Goal: Task Accomplishment & Management: Complete application form

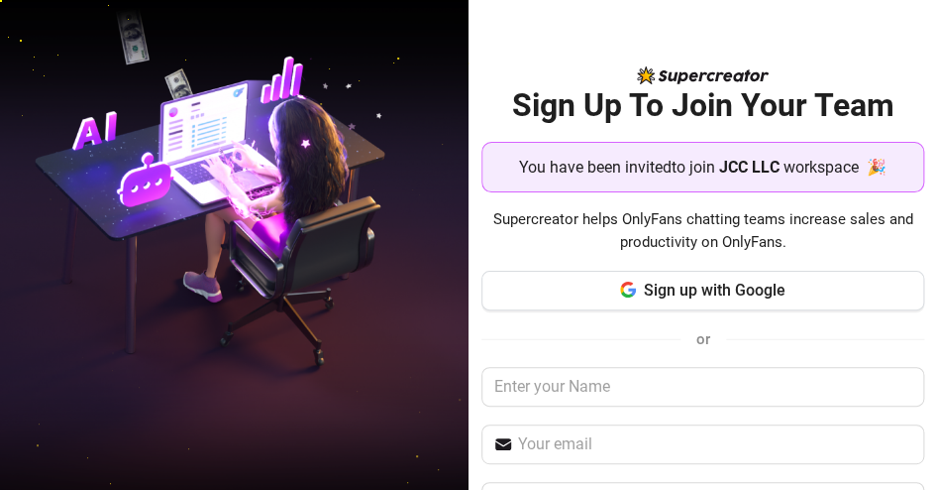
scroll to position [177, 0]
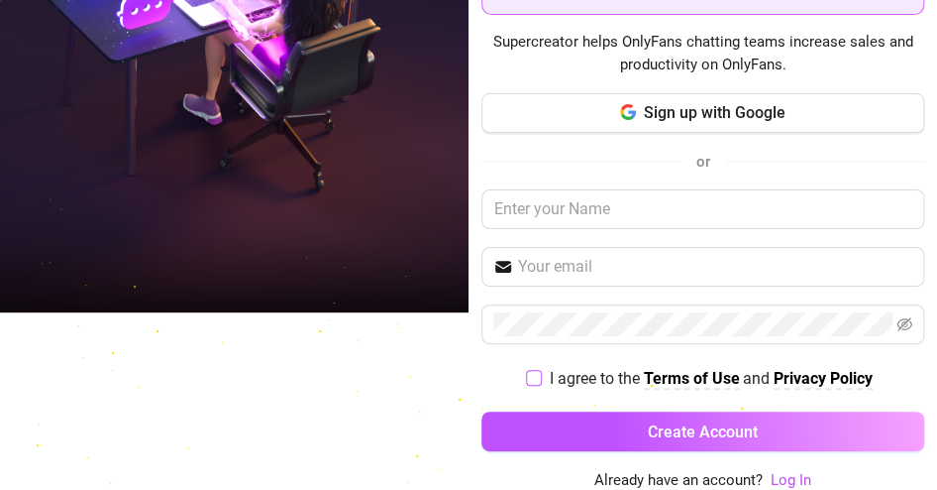
click at [526, 382] on input "I agree to the Terms of Use and Privacy Policy" at bounding box center [533, 377] width 14 height 14
checkbox input "true"
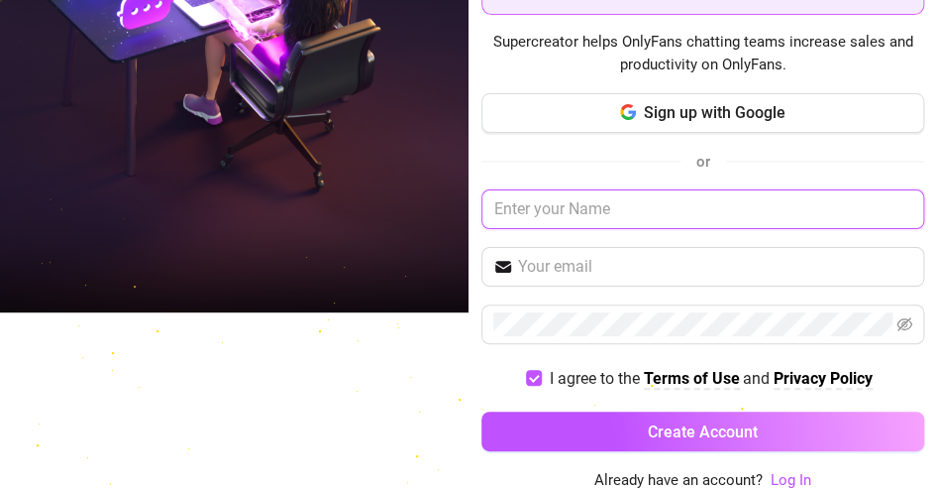
click at [559, 196] on input "text" at bounding box center [703, 209] width 442 height 40
click at [559, 195] on input "G" at bounding box center [703, 209] width 442 height 40
type input "Glecy"
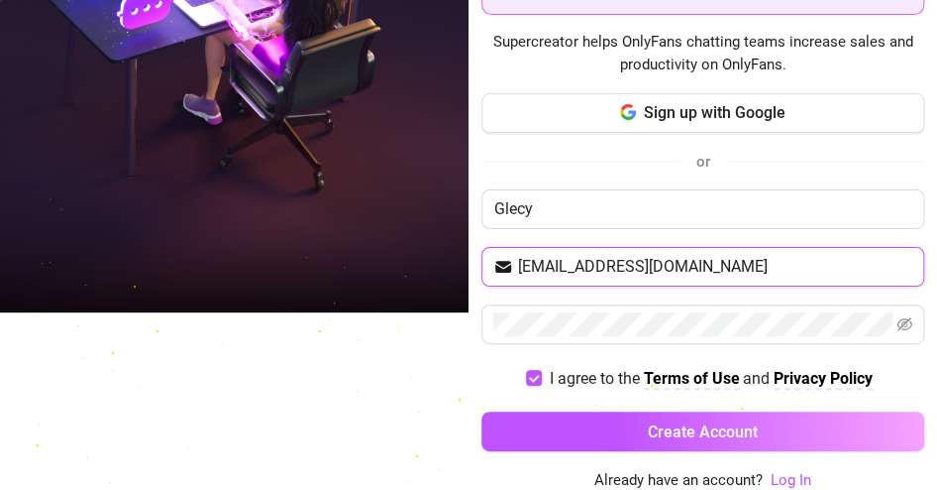
drag, startPoint x: 715, startPoint y: 268, endPoint x: 317, endPoint y: 259, distance: 398.5
click at [317, 259] on div "Sign Up To Join Your Team You have been invited to join JCC LLC workspace 🎉 Sup…" at bounding box center [468, 245] width 937 height 490
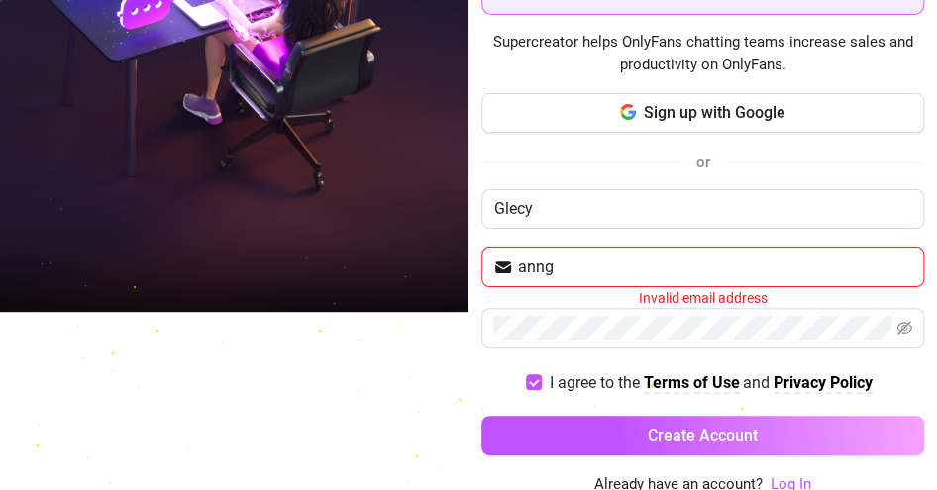
type input "annglecy4@gmail.com"
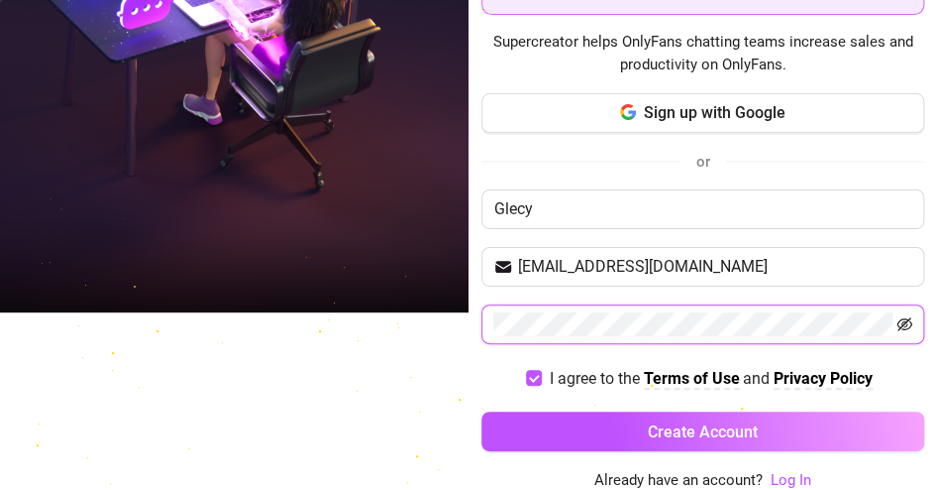
click at [897, 322] on icon "eye-invisible" at bounding box center [905, 324] width 16 height 14
click at [897, 322] on icon "eye" at bounding box center [905, 324] width 16 height 16
click at [897, 322] on icon "eye-invisible" at bounding box center [905, 324] width 16 height 16
click at [897, 322] on icon "eye" at bounding box center [905, 324] width 16 height 16
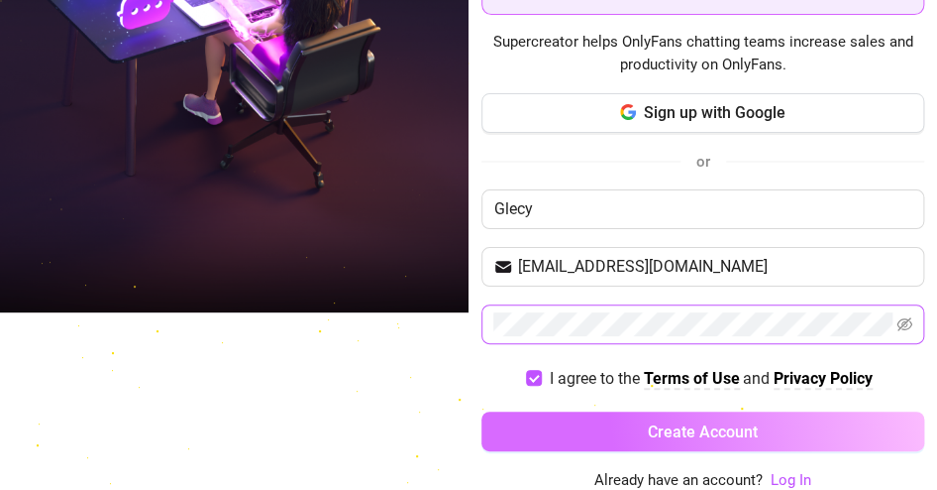
click at [696, 437] on span "Create Account" at bounding box center [703, 431] width 110 height 19
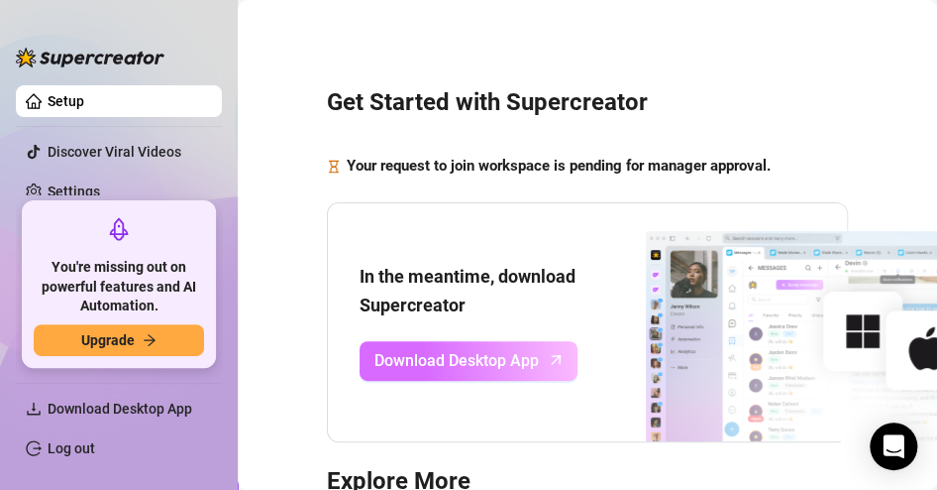
click at [465, 358] on span "Download Desktop App" at bounding box center [457, 360] width 164 height 25
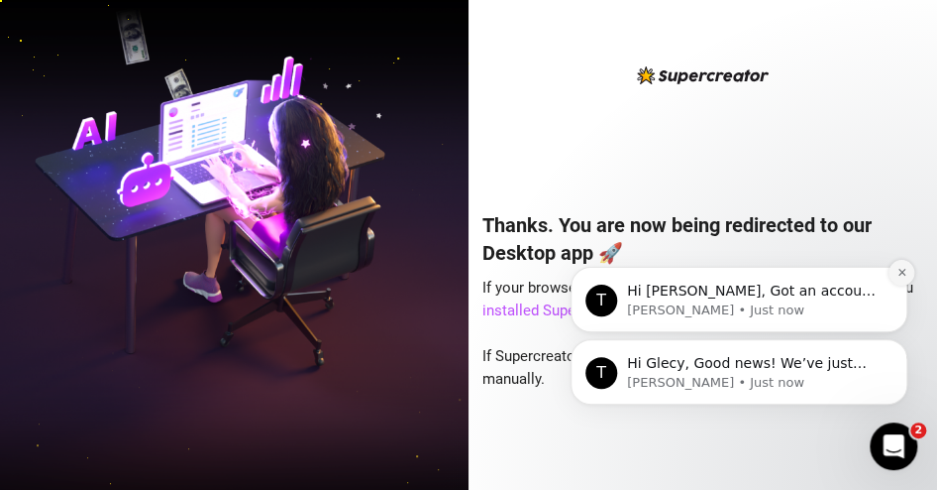
click at [897, 271] on icon "Dismiss notification" at bounding box center [902, 272] width 11 height 11
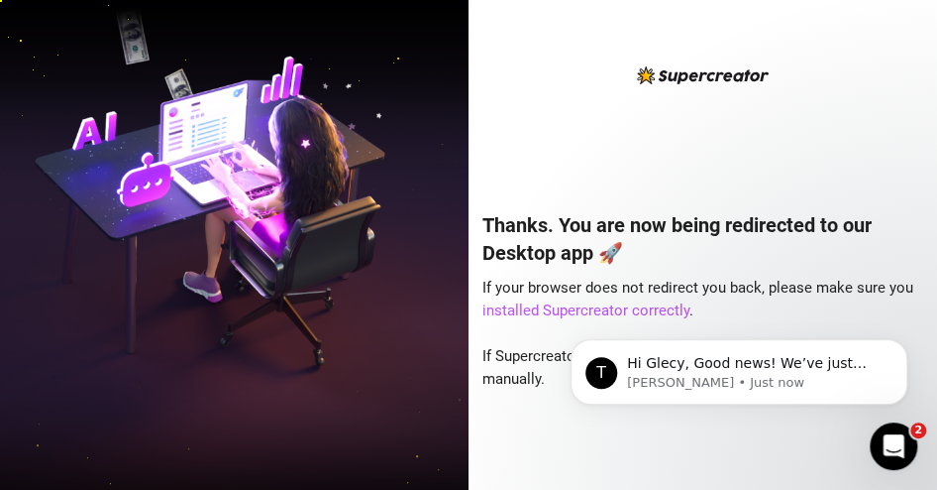
click at [587, 308] on div "T Hi Glecy, Good news! We’ve just launched our Referral Program 🚀 Invite your f…" at bounding box center [739, 281] width 365 height 248
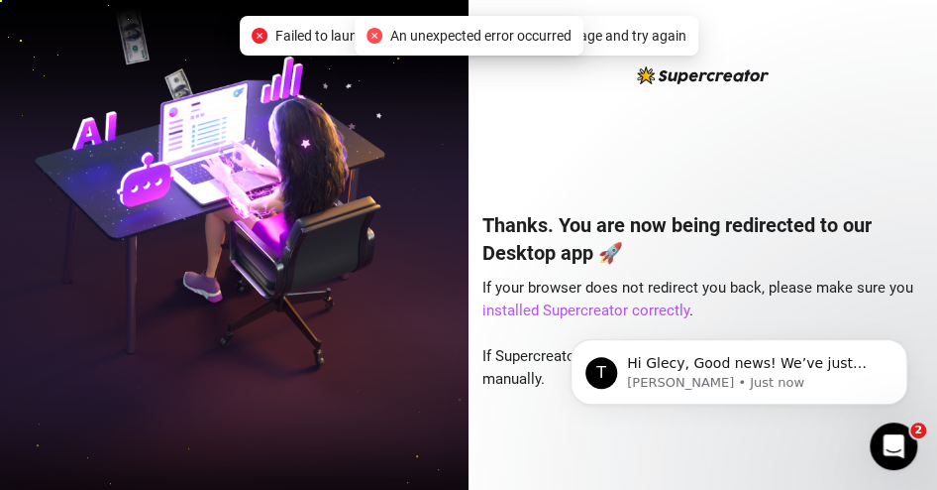
click at [462, 35] on span "An unexpected error occurred" at bounding box center [480, 36] width 181 height 22
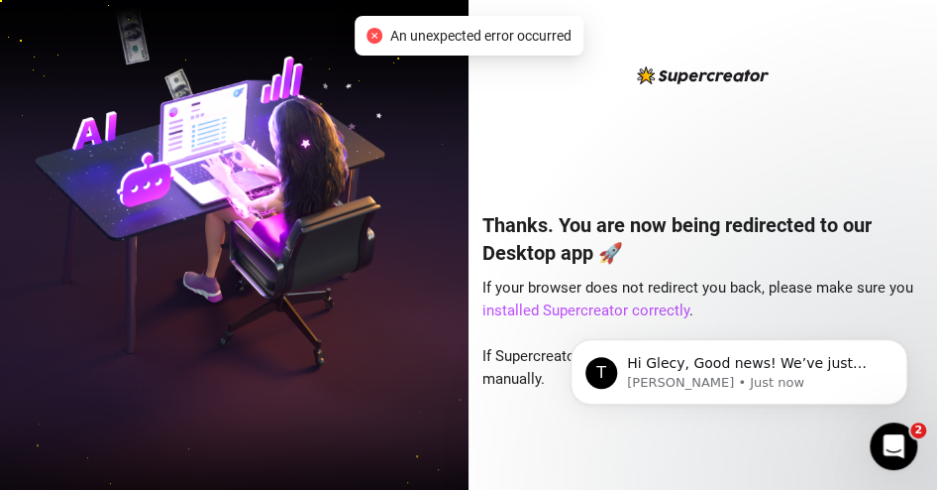
click at [511, 186] on div "Thanks. You are now being redirected to our Desktop app 🚀 If your browser does …" at bounding box center [704, 321] width 442 height 274
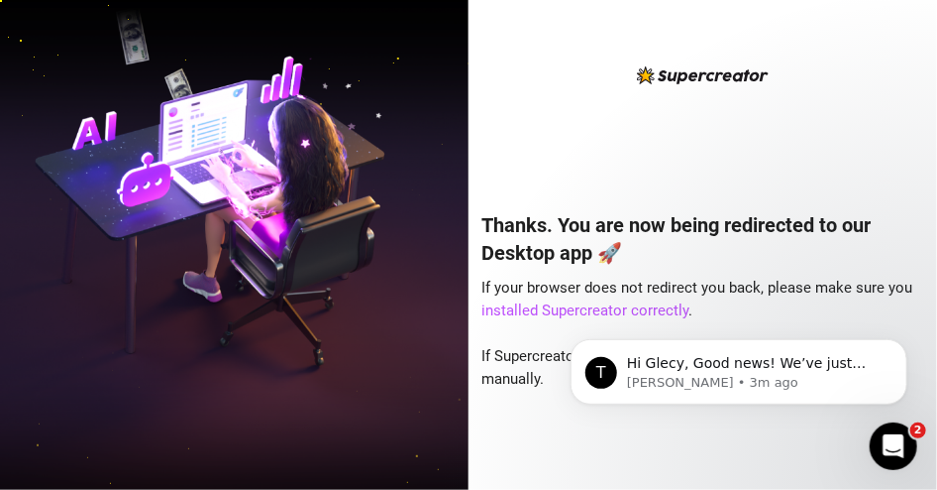
click at [136, 95] on img at bounding box center [234, 244] width 469 height 588
click at [443, 50] on img at bounding box center [234, 244] width 469 height 588
click at [163, 130] on img at bounding box center [234, 244] width 469 height 588
click at [540, 310] on html "T Hi Glecy, Good news! We’ve just launched our Referral Program 🚀 Invite your f…" at bounding box center [738, 365] width 396 height 139
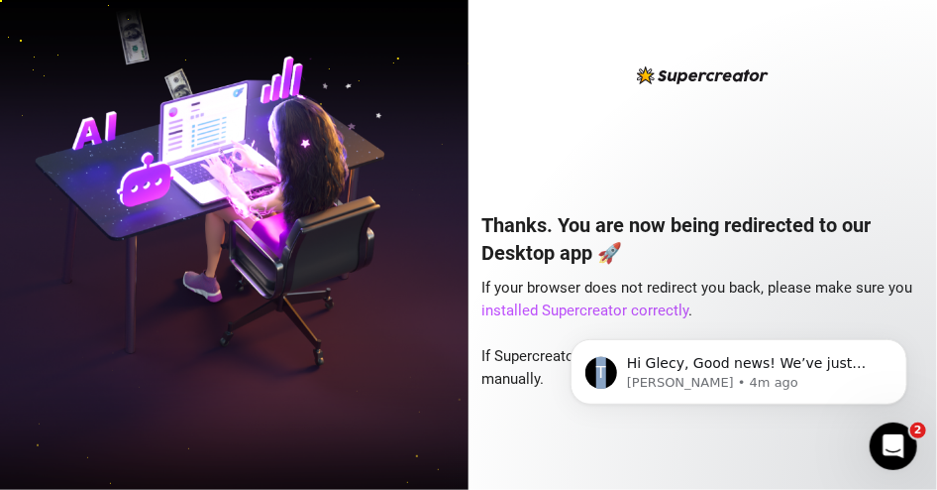
click at [540, 310] on html "T Hi Glecy, Good news! We’ve just launched our Referral Program 🚀 Invite your f…" at bounding box center [738, 365] width 396 height 139
click at [699, 315] on body "T Hi Glecy, Good news! We’ve just launched our Referral Program 🚀 Invite your f…" at bounding box center [738, 365] width 381 height 123
click at [891, 457] on icon "Open Intercom Messenger" at bounding box center [891, 443] width 33 height 33
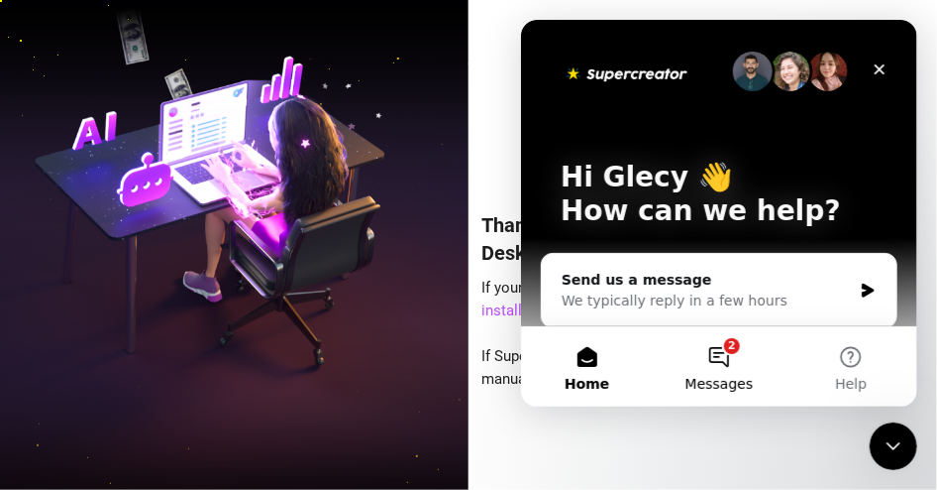
click at [705, 363] on button "2 Messages" at bounding box center [718, 365] width 132 height 79
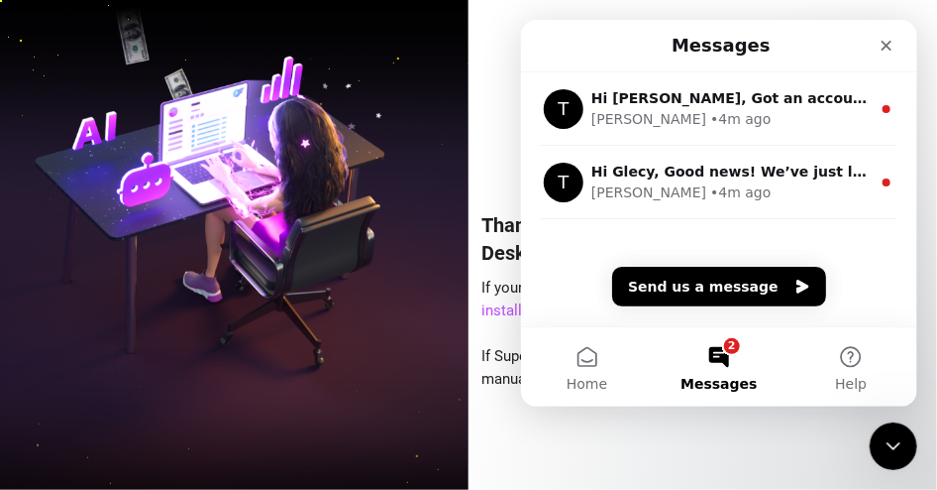
click at [379, 277] on img at bounding box center [234, 244] width 469 height 588
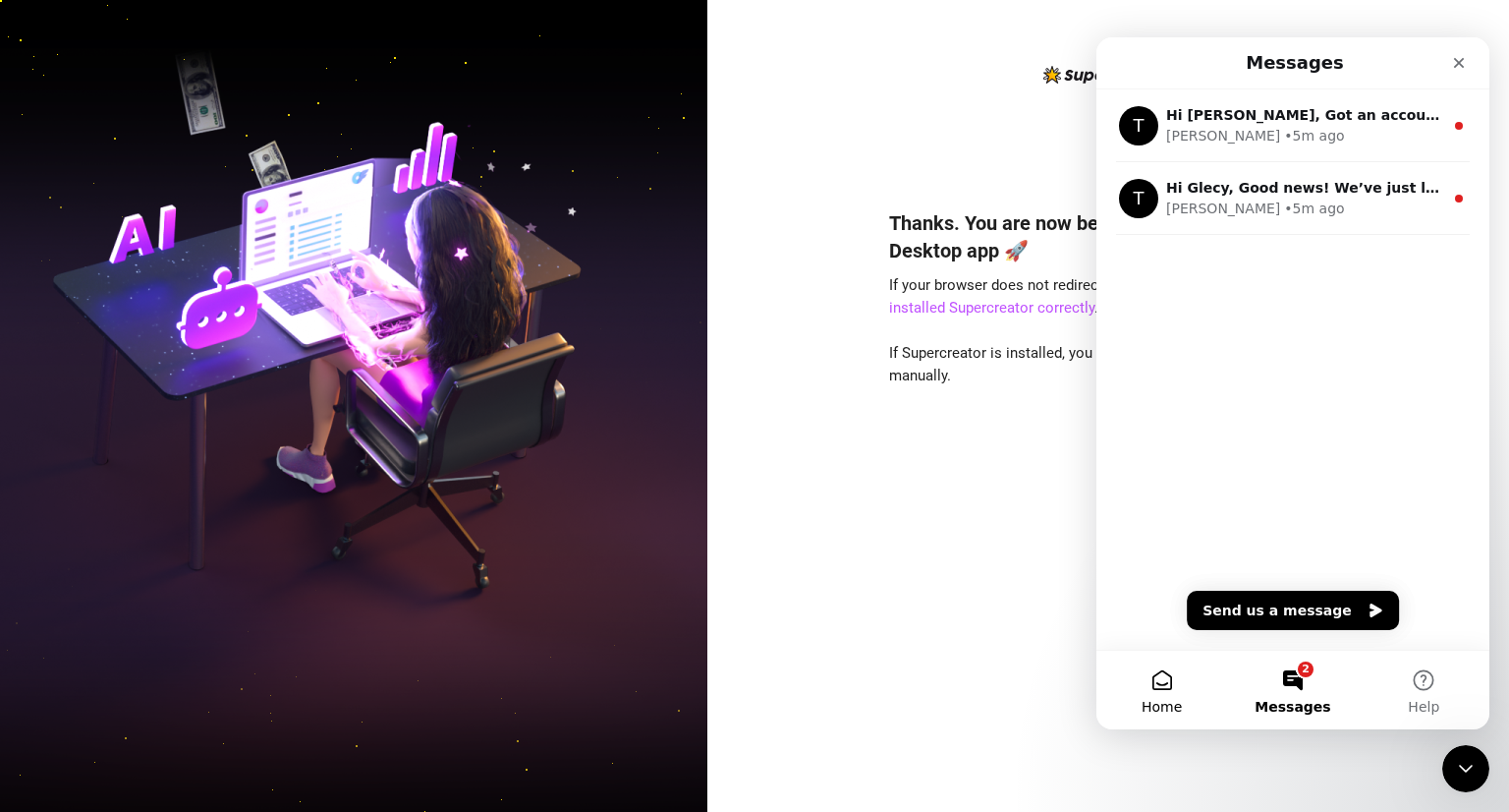
click at [928, 485] on button "Home" at bounding box center [1162, 689] width 131 height 78
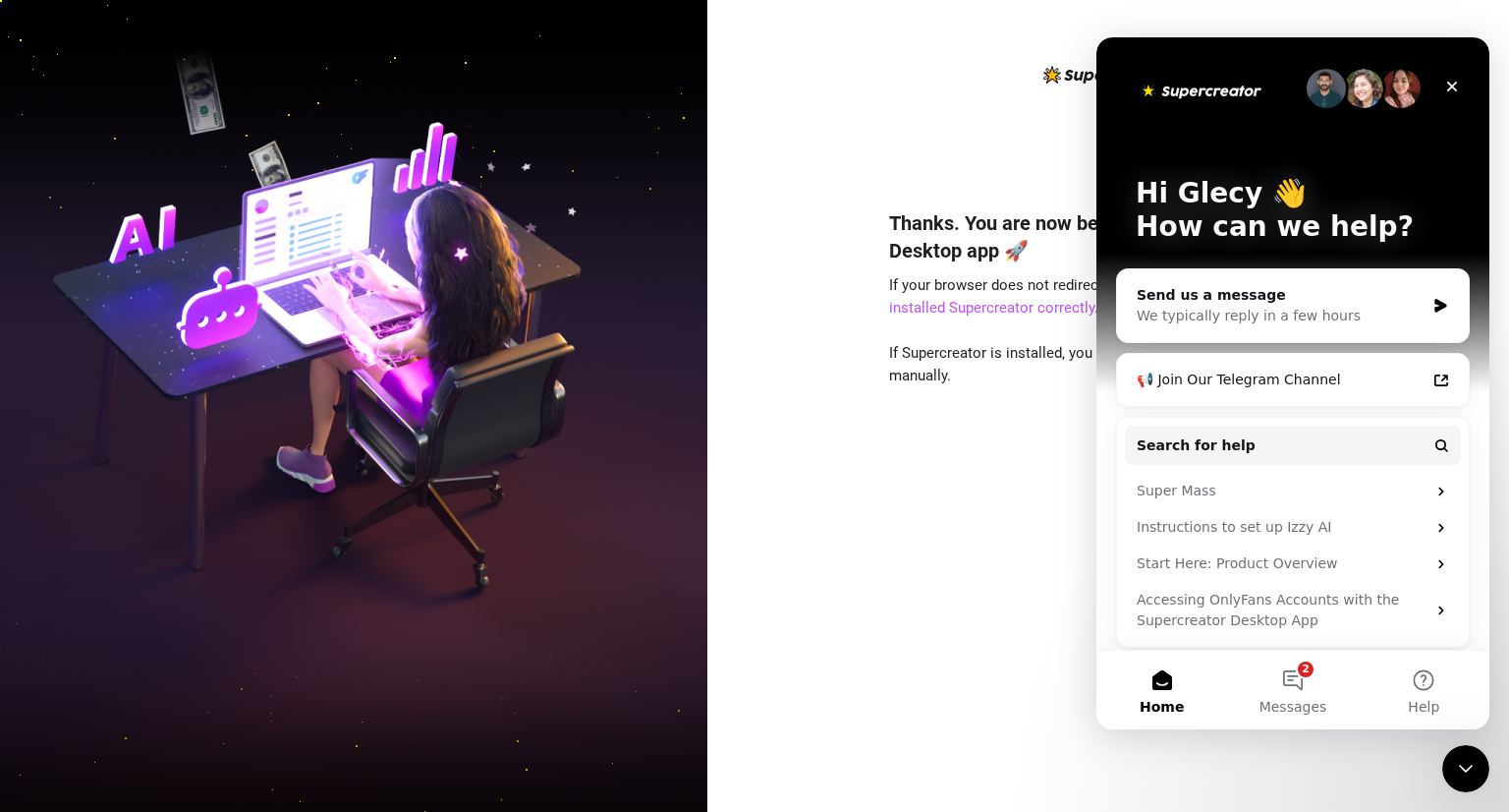
click at [827, 485] on div "Thanks. You are now being redirected to our Desktop app 🚀 If your browser does …" at bounding box center [1107, 406] width 802 height 812
click at [928, 485] on div "Close Intercom Messenger" at bounding box center [1463, 765] width 48 height 48
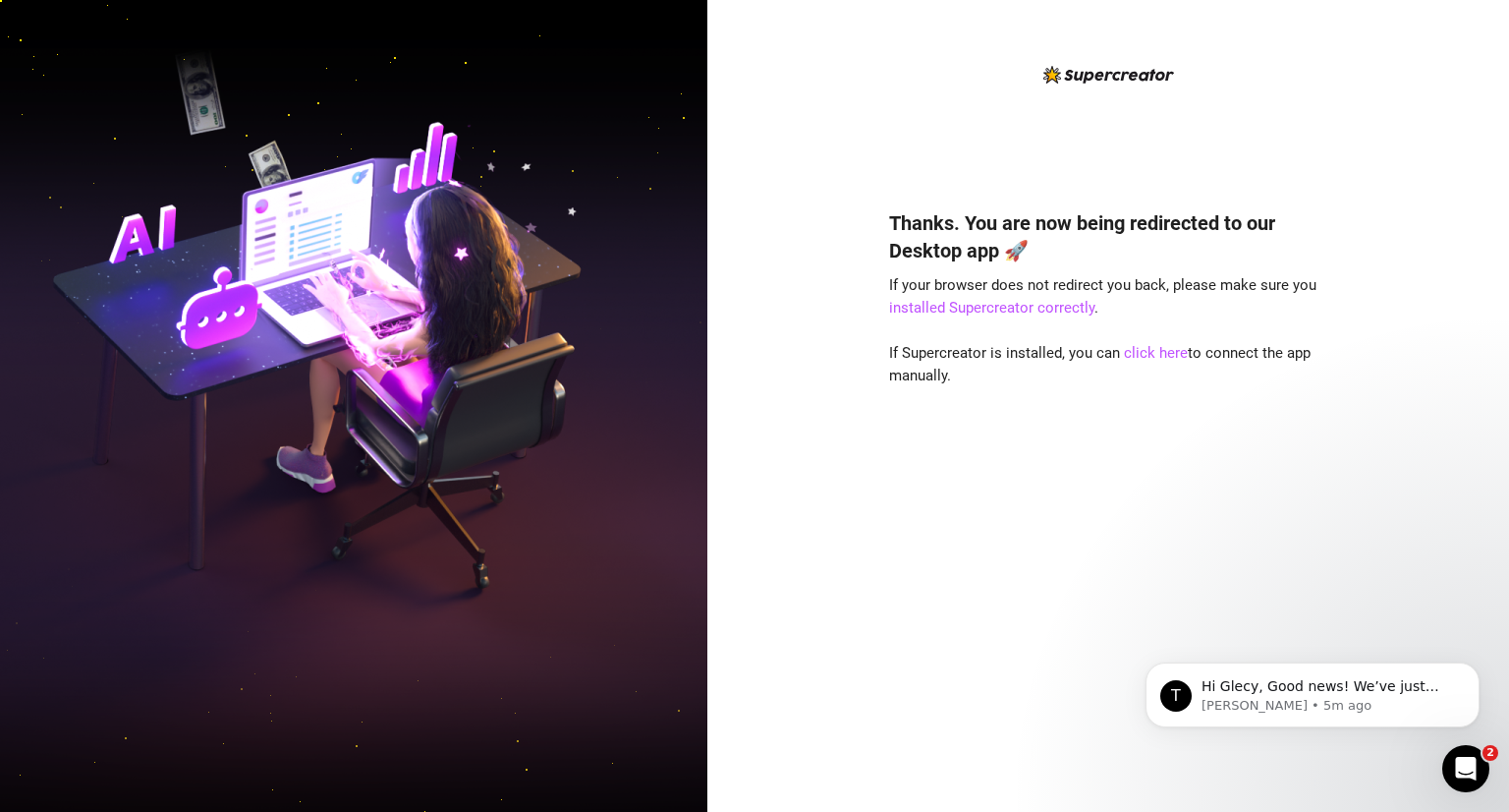
click at [790, 485] on div "Thanks. You are now being redirected to our Desktop app 🚀 If your browser does …" at bounding box center [1107, 406] width 802 height 812
click at [928, 350] on link "click here" at bounding box center [1156, 353] width 63 height 18
click at [928, 351] on link "click here" at bounding box center [1156, 353] width 63 height 18
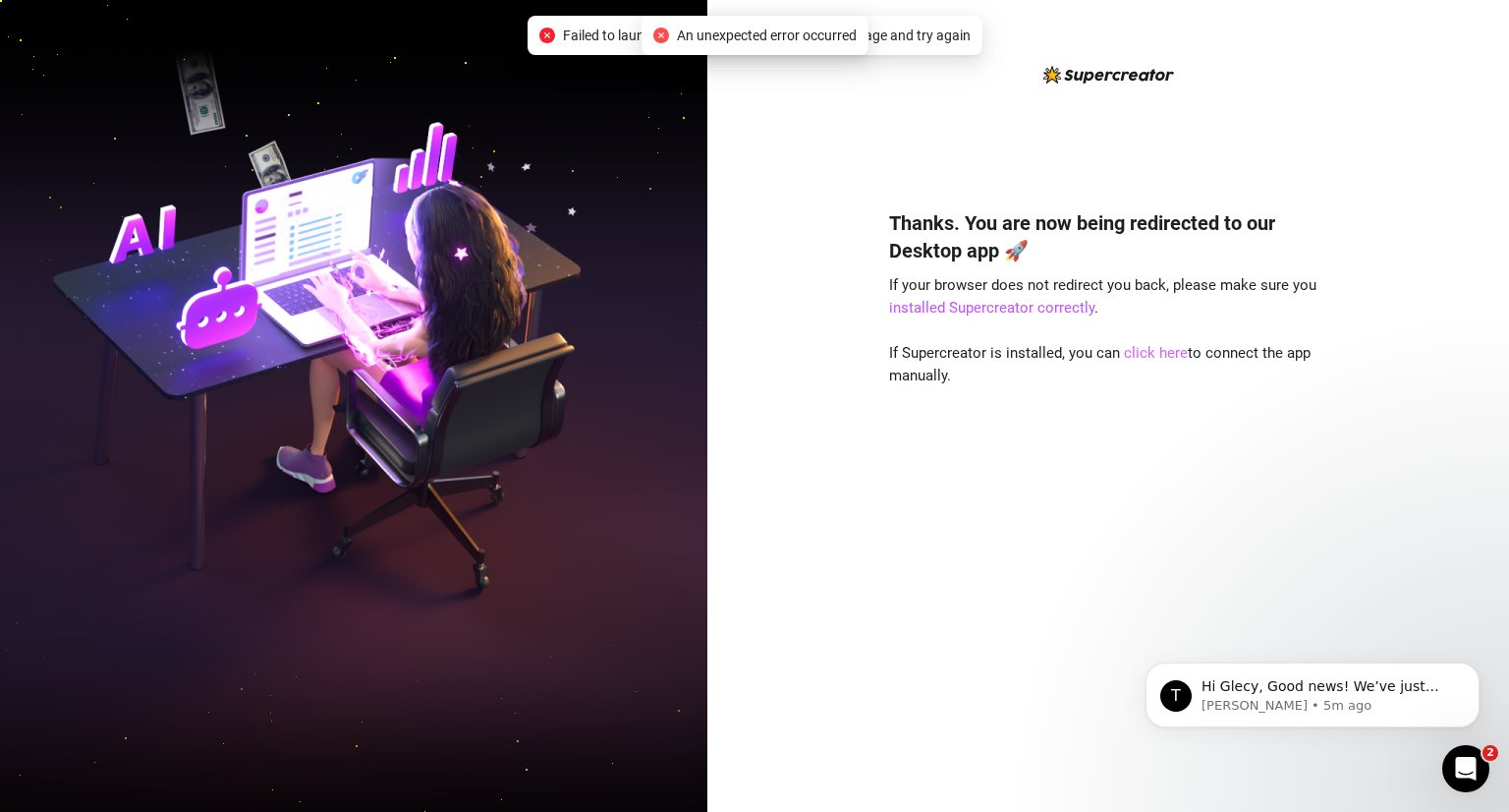
click at [1159, 354] on link "click here" at bounding box center [1156, 353] width 63 height 18
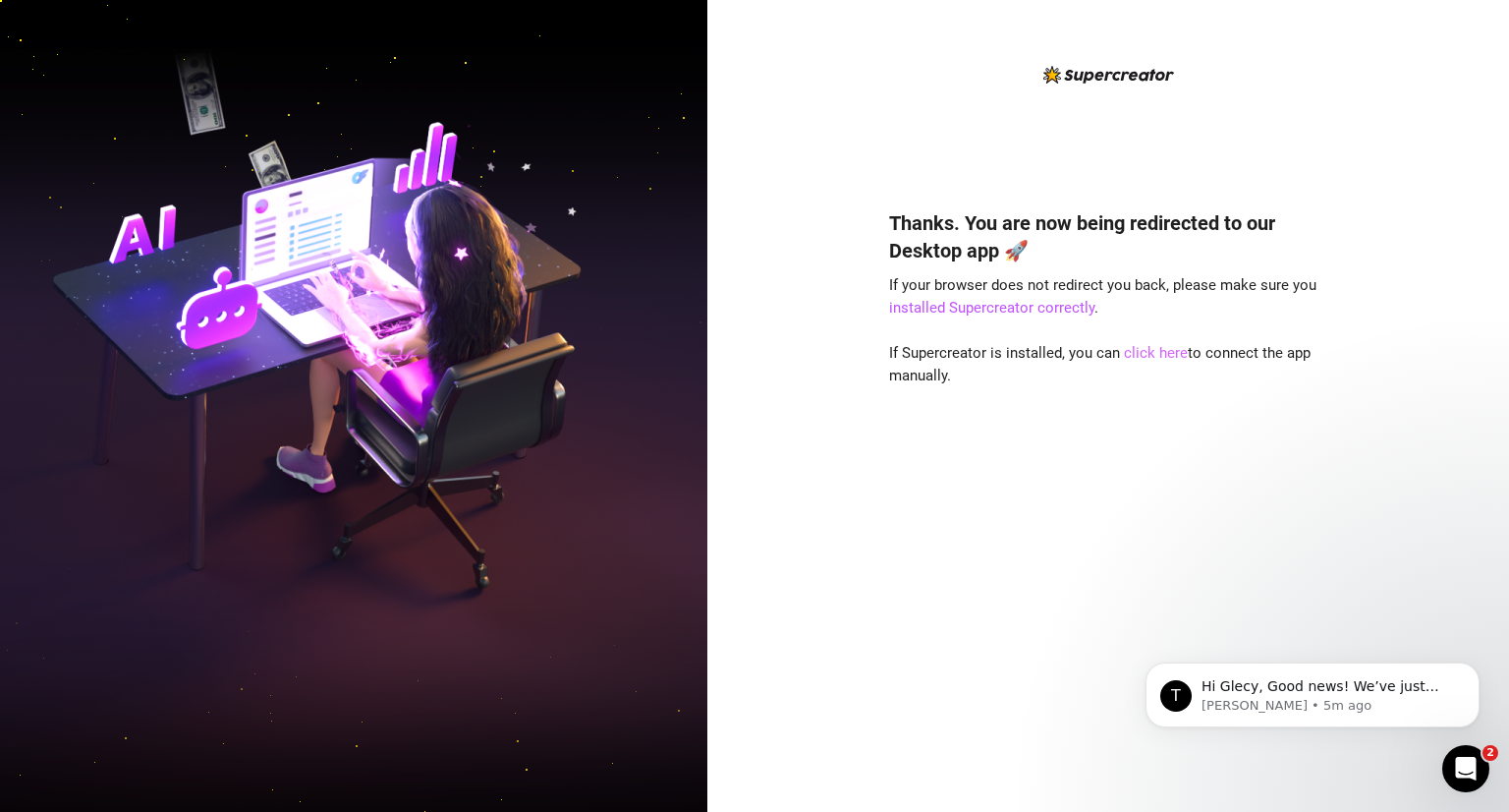
click at [1164, 352] on link "click here" at bounding box center [1156, 353] width 63 height 18
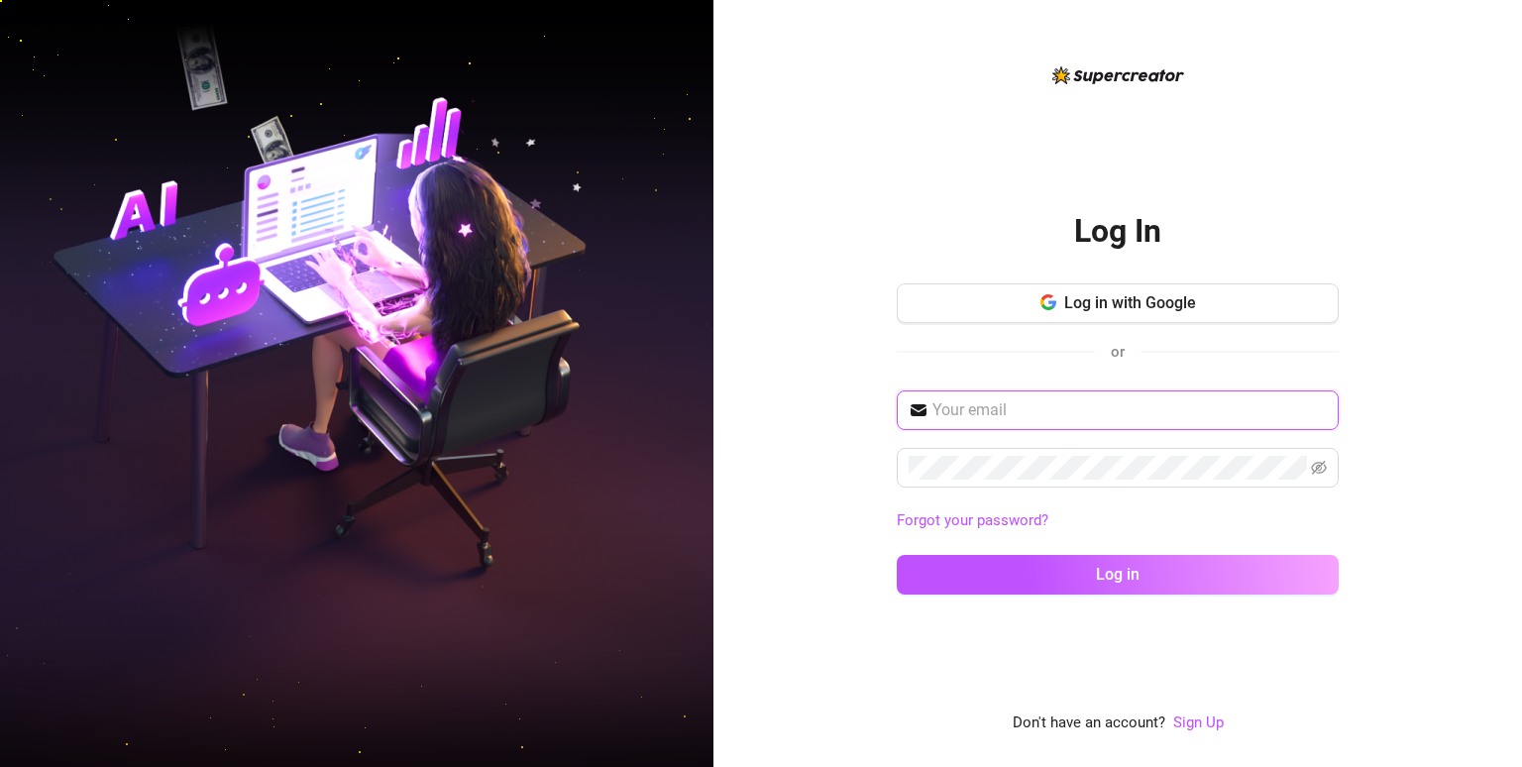
click at [1010, 398] on input "text" at bounding box center [1129, 410] width 394 height 24
type input "[EMAIL_ADDRESS][DOMAIN_NAME]"
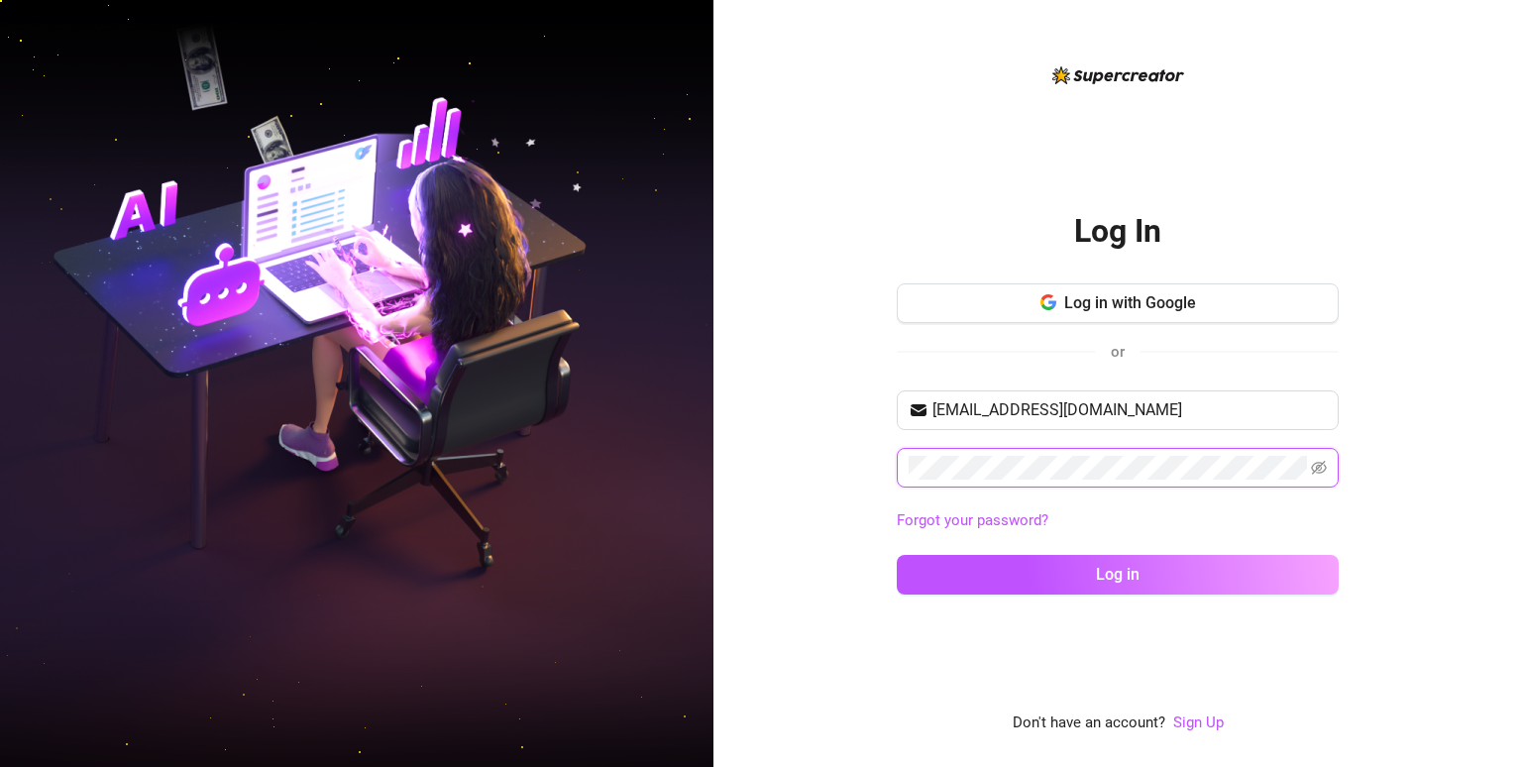
click at [897, 555] on button "Log in" at bounding box center [1118, 575] width 442 height 40
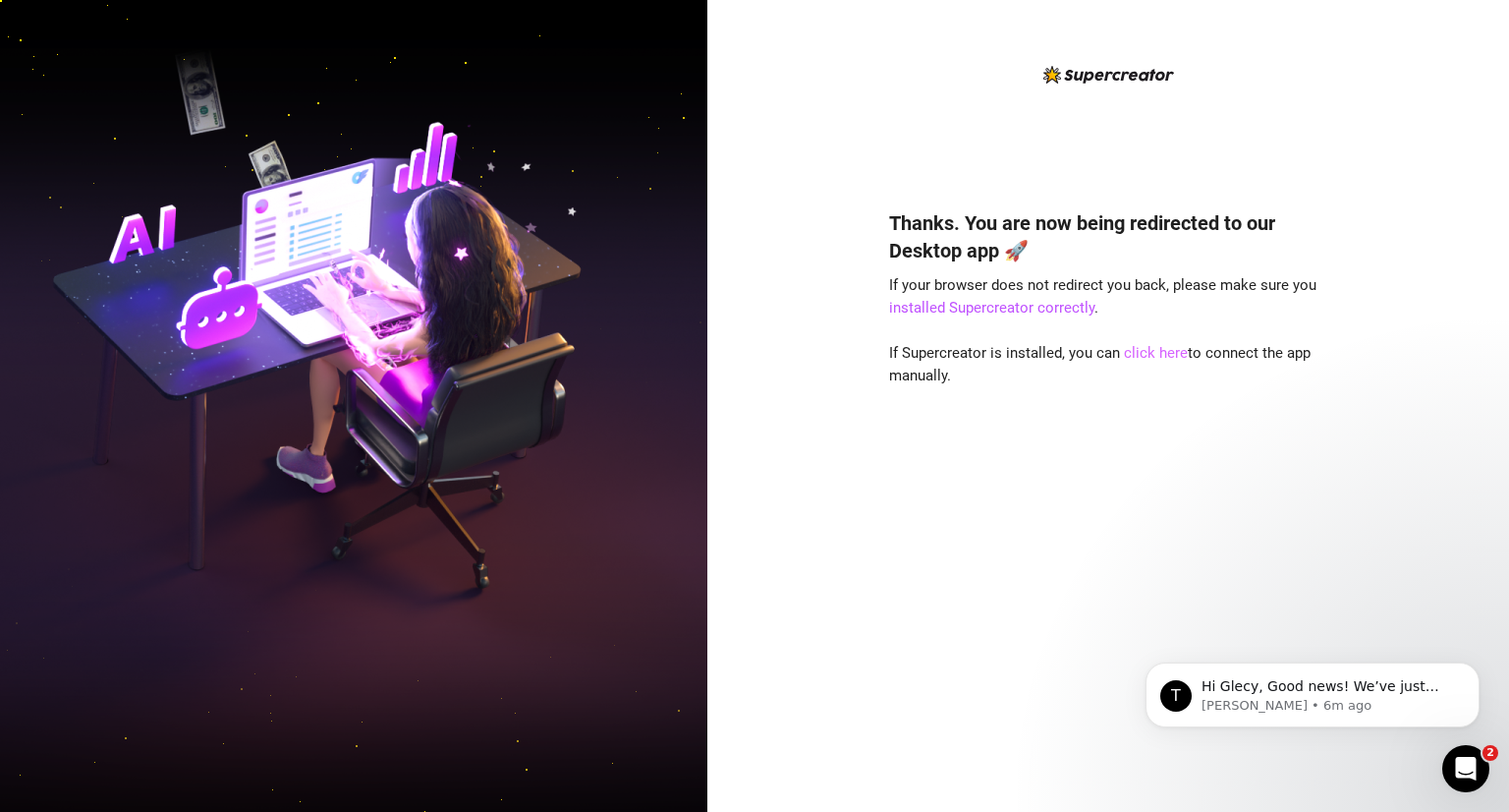
click at [1142, 347] on link "click here" at bounding box center [1156, 353] width 63 height 18
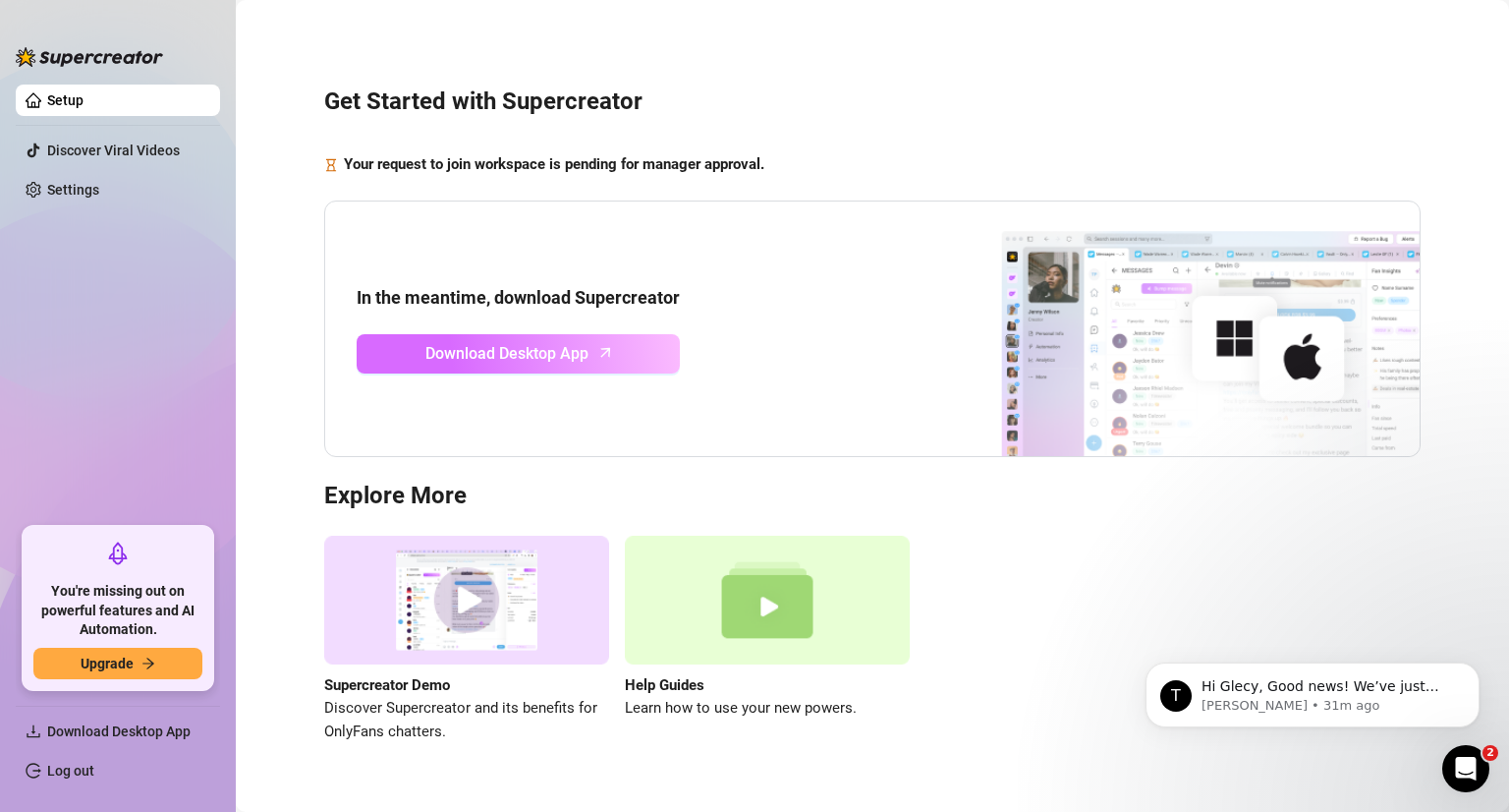
click at [485, 349] on span "Download Desktop App" at bounding box center [507, 353] width 163 height 25
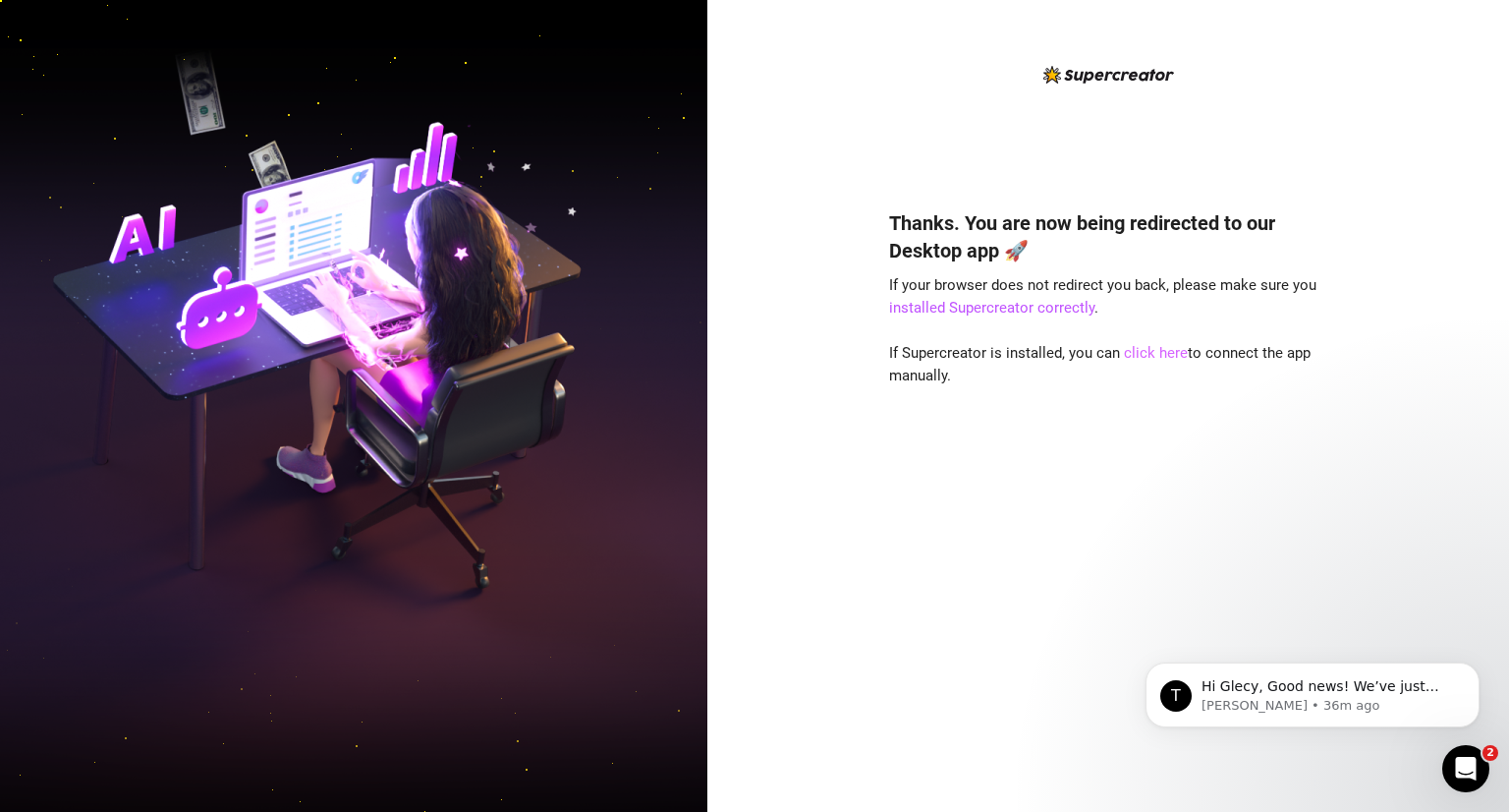
click at [1161, 360] on link "click here" at bounding box center [1156, 353] width 63 height 18
click at [1156, 359] on link "click here" at bounding box center [1156, 353] width 63 height 18
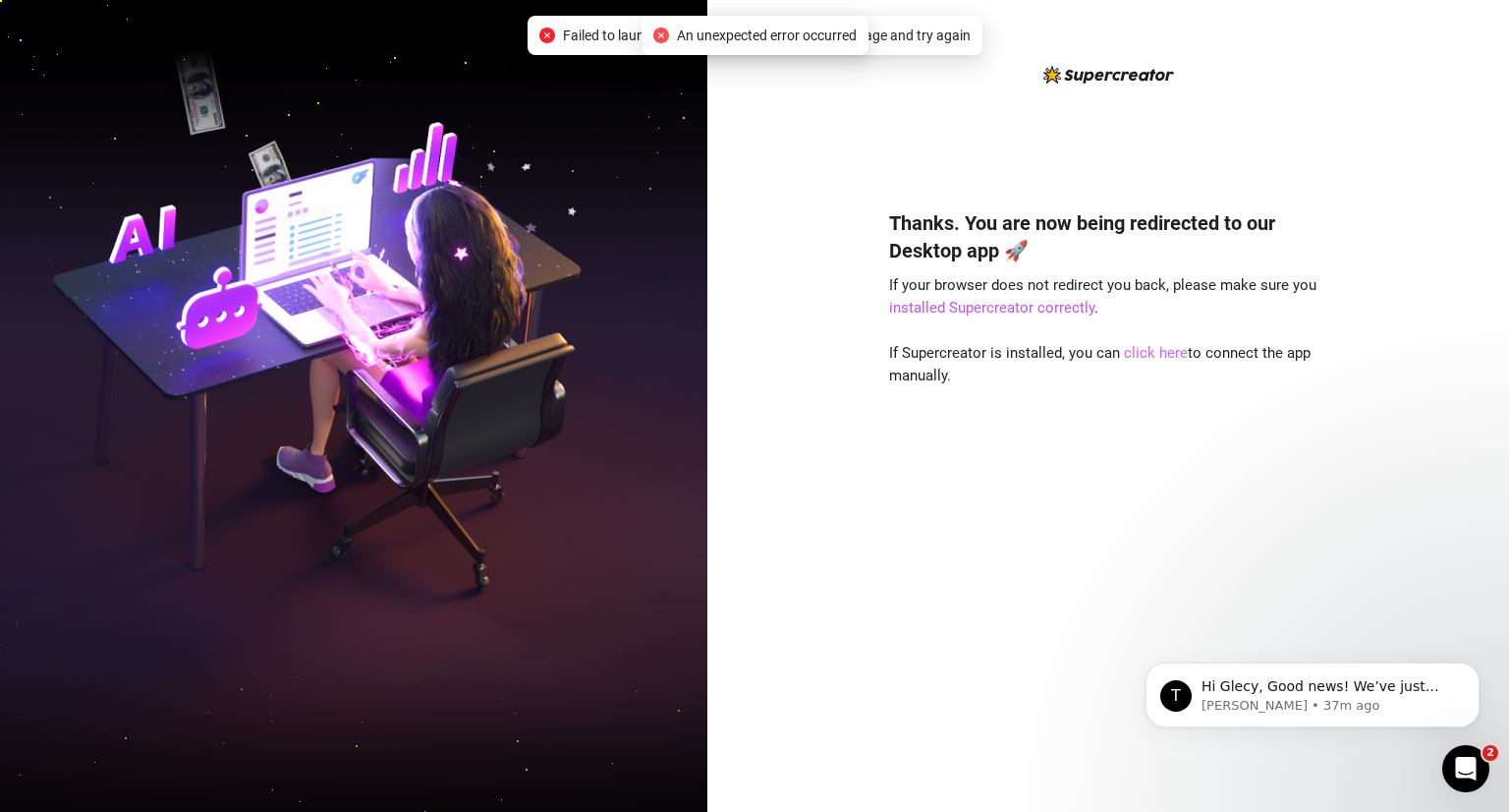
click at [1167, 355] on link "click here" at bounding box center [1156, 353] width 63 height 18
click at [1139, 354] on link "click here" at bounding box center [1156, 353] width 63 height 18
click at [1151, 360] on link "click here" at bounding box center [1156, 353] width 63 height 18
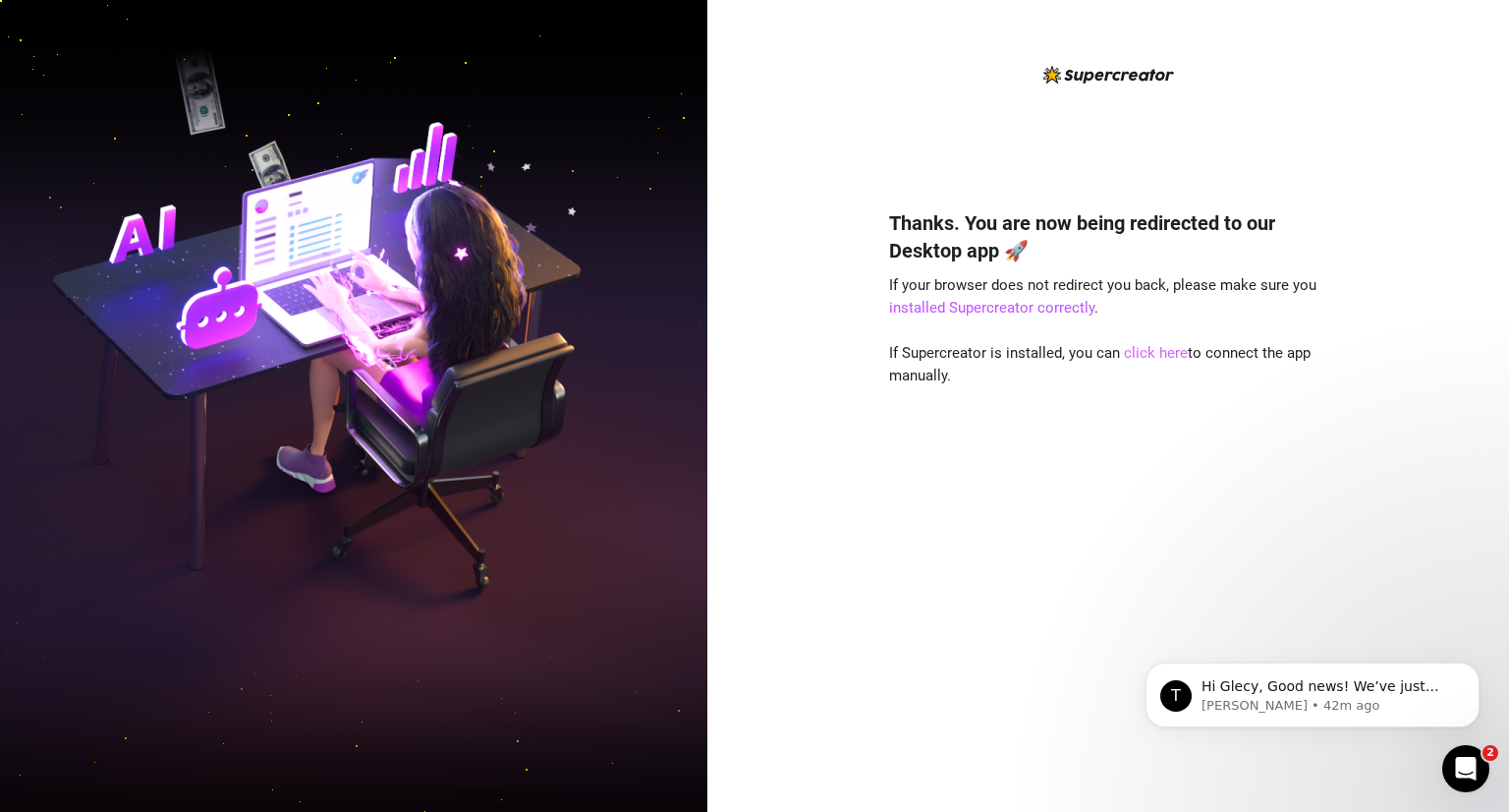
click at [1151, 346] on link "click here" at bounding box center [1156, 353] width 63 height 18
click at [1025, 313] on link "installed Supercreator correctly" at bounding box center [991, 307] width 205 height 18
click at [1154, 350] on link "click here" at bounding box center [1156, 353] width 63 height 18
